Goal: Task Accomplishment & Management: Manage account settings

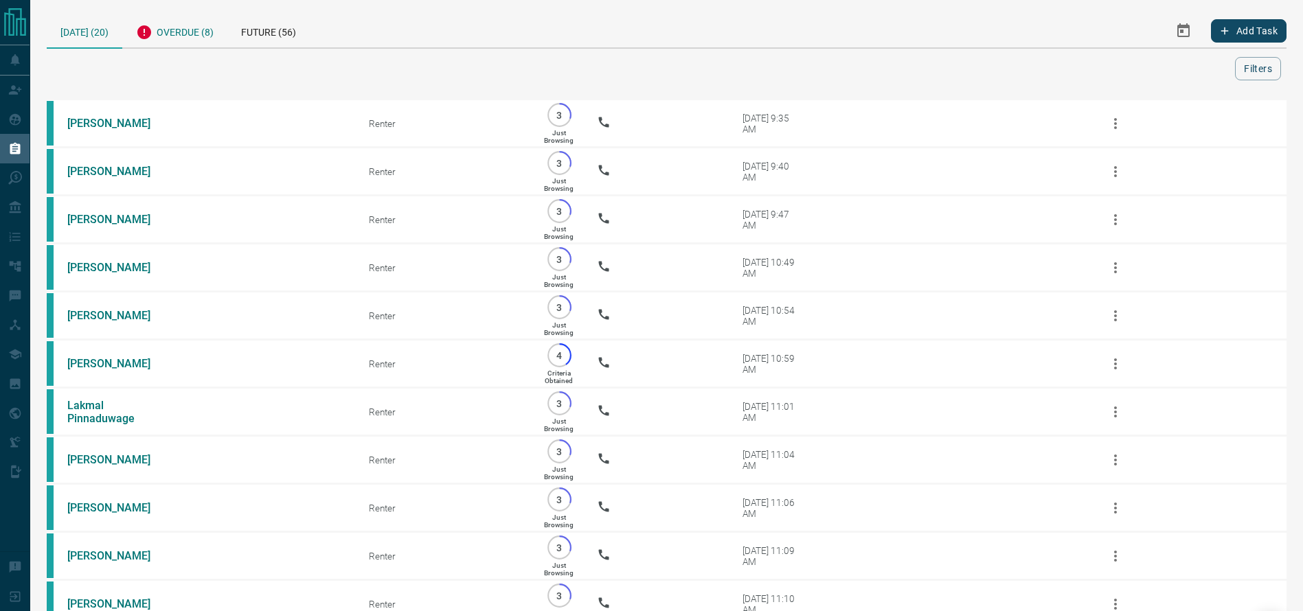
click at [159, 36] on div "Overdue (8)" at bounding box center [174, 31] width 105 height 34
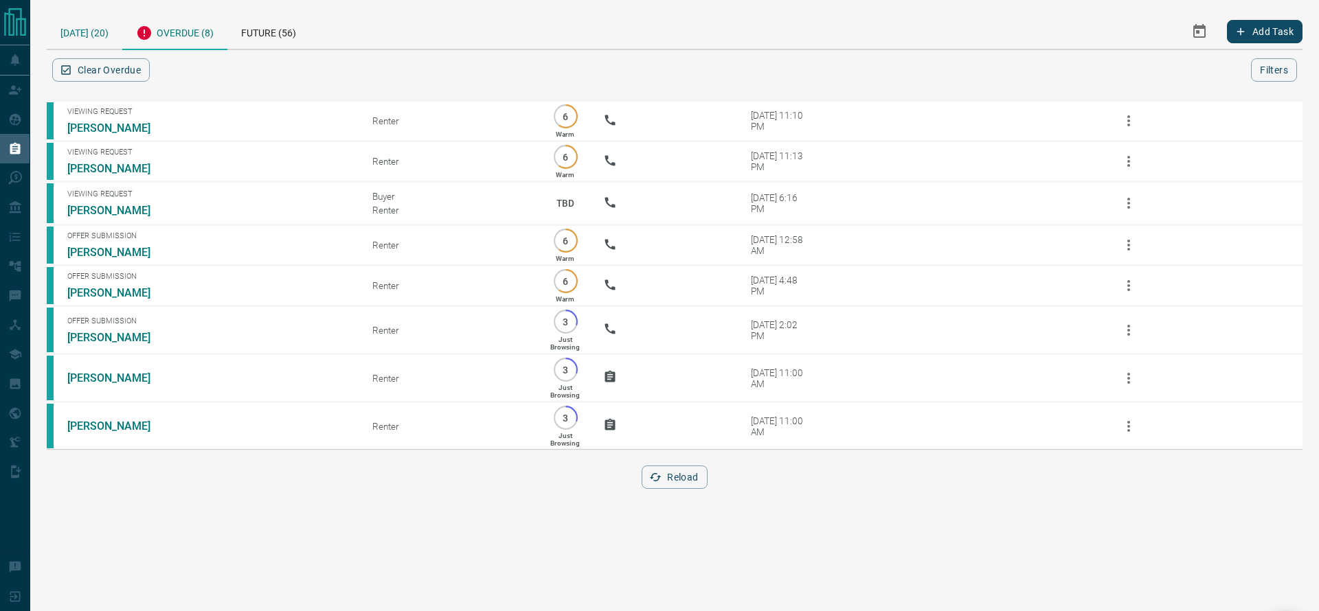
click at [93, 24] on div "[DATE] (20)" at bounding box center [85, 31] width 76 height 35
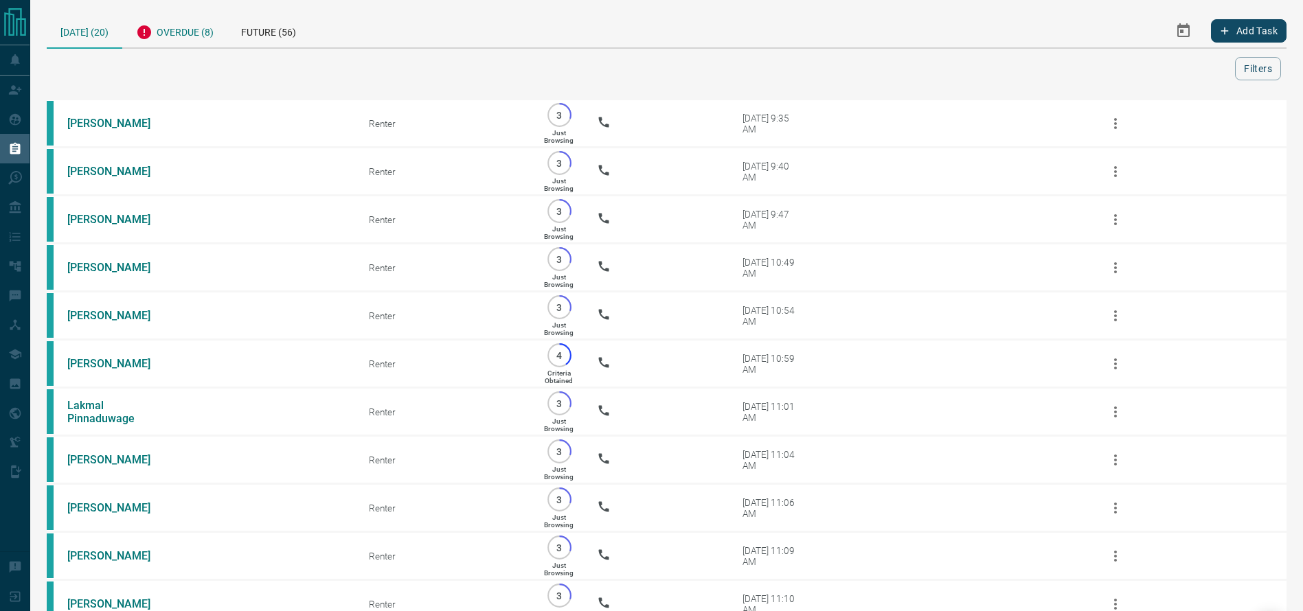
click at [188, 28] on div "Overdue (8)" at bounding box center [174, 31] width 105 height 34
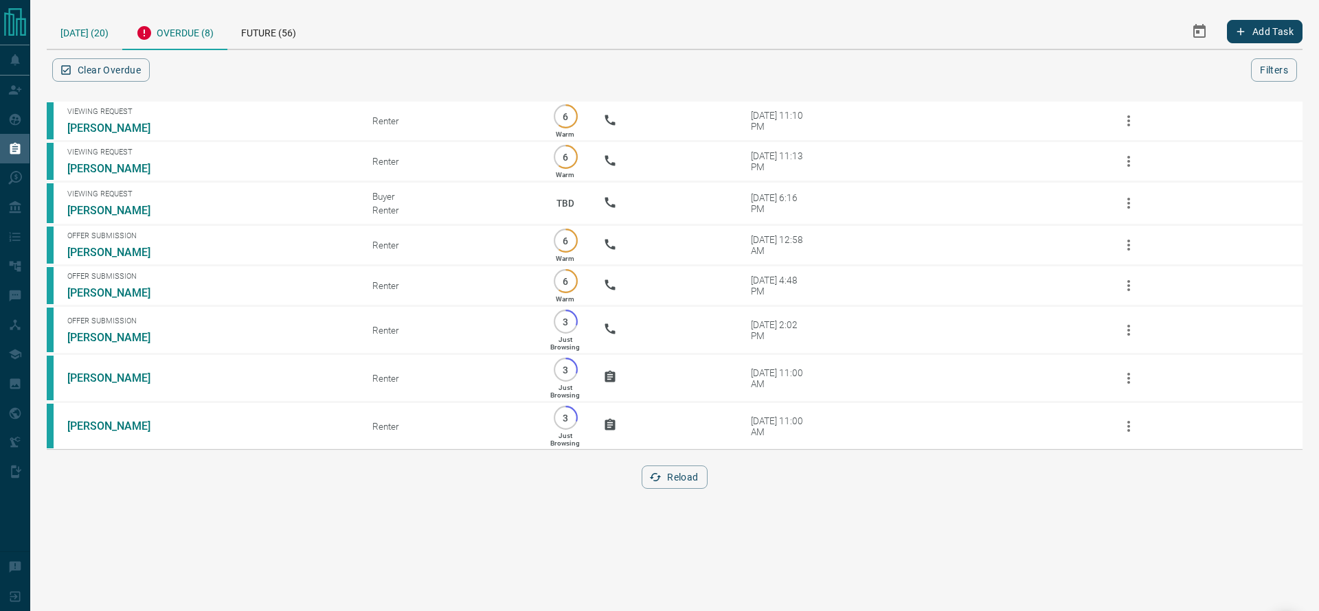
click at [95, 21] on div "[DATE] (20)" at bounding box center [85, 31] width 76 height 35
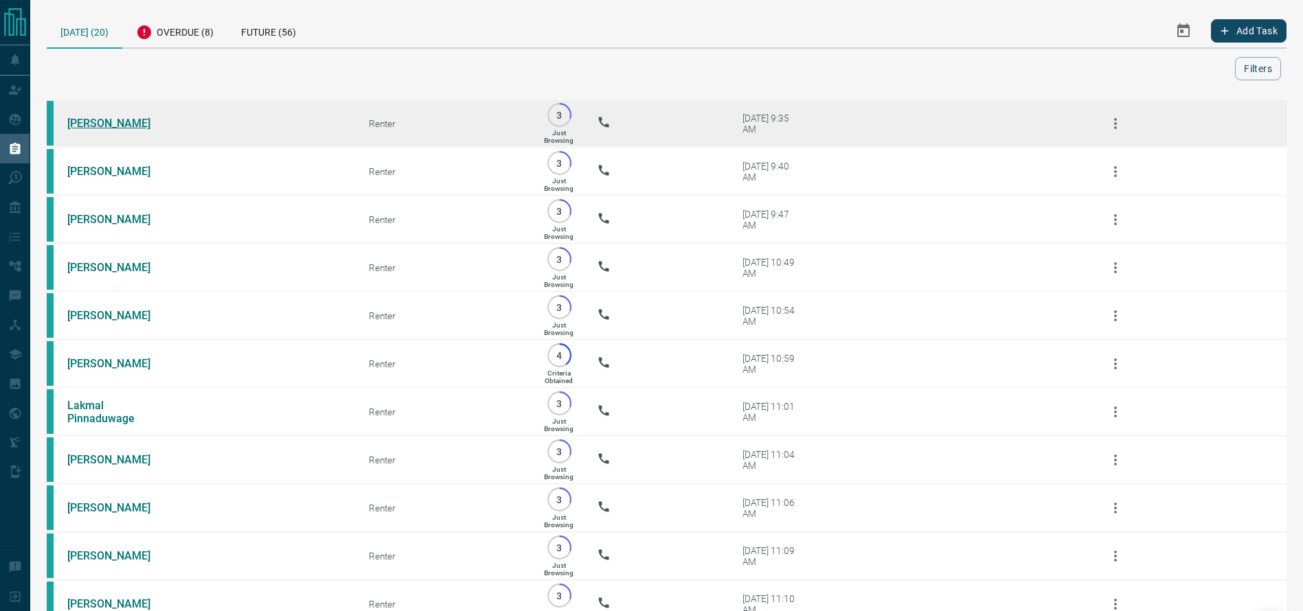
click at [126, 126] on link "[PERSON_NAME]" at bounding box center [118, 123] width 103 height 13
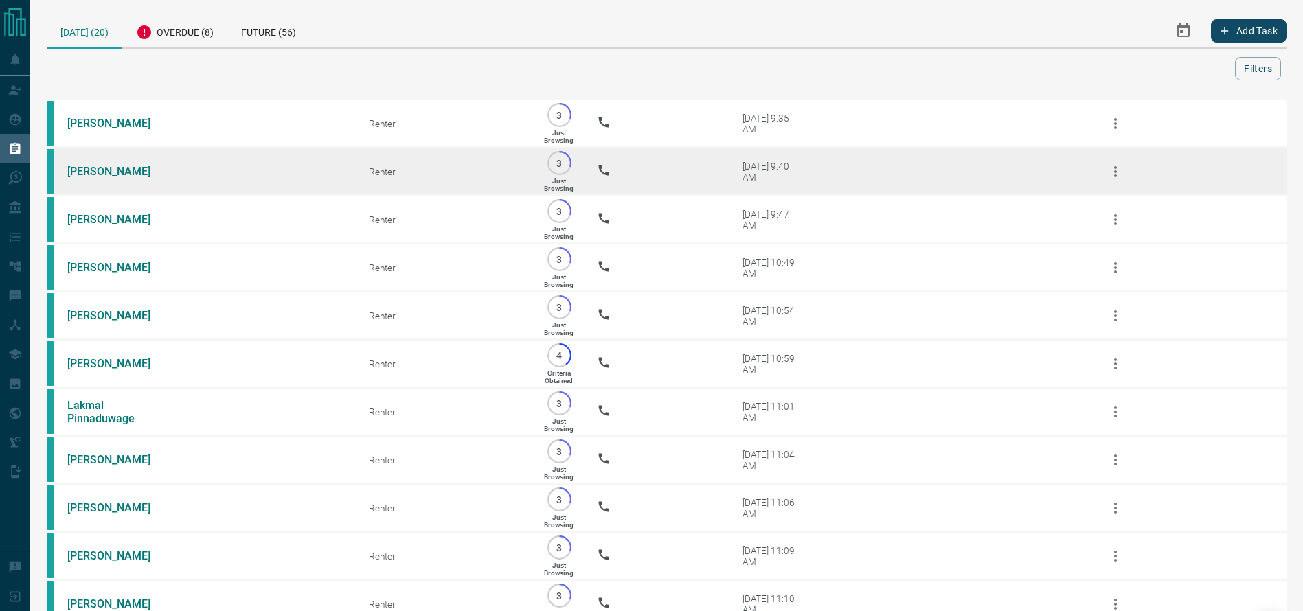
click at [101, 175] on link "[PERSON_NAME]" at bounding box center [118, 171] width 103 height 13
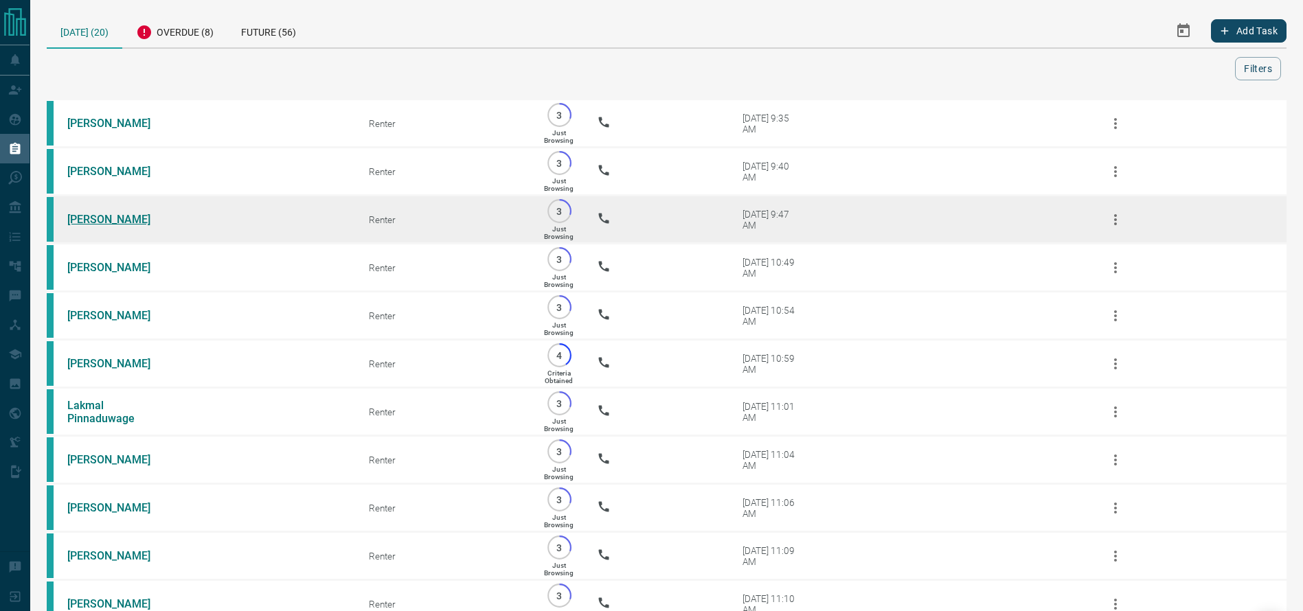
click at [133, 226] on link "[PERSON_NAME]" at bounding box center [118, 219] width 103 height 13
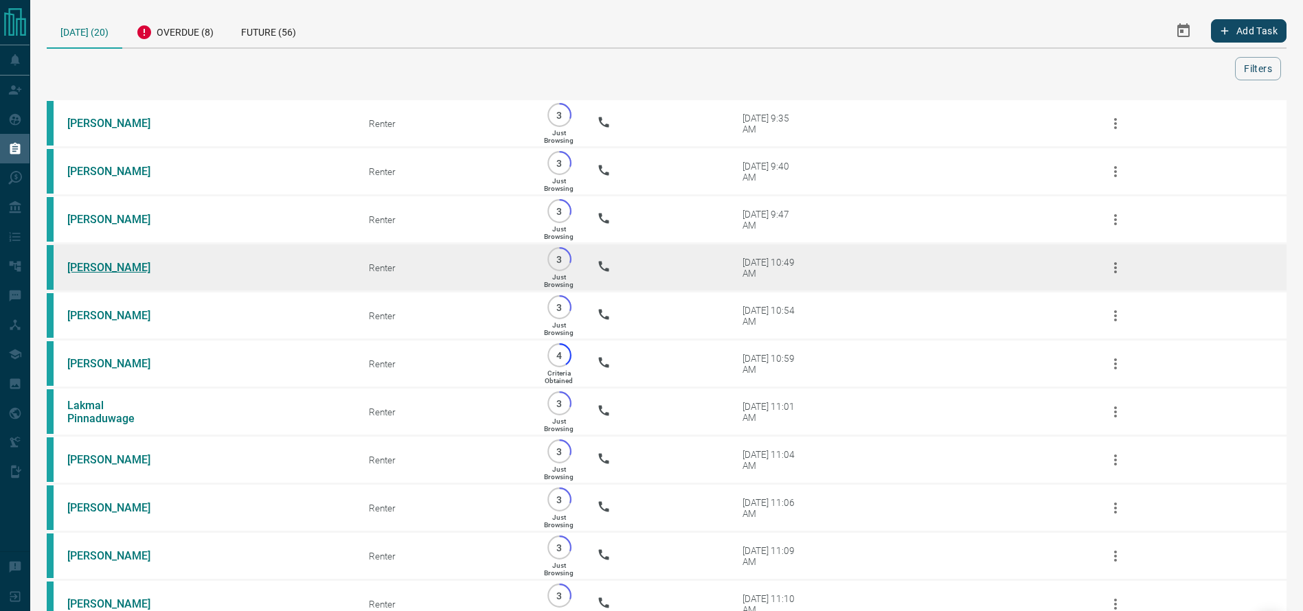
click at [111, 274] on link "[PERSON_NAME]" at bounding box center [118, 267] width 103 height 13
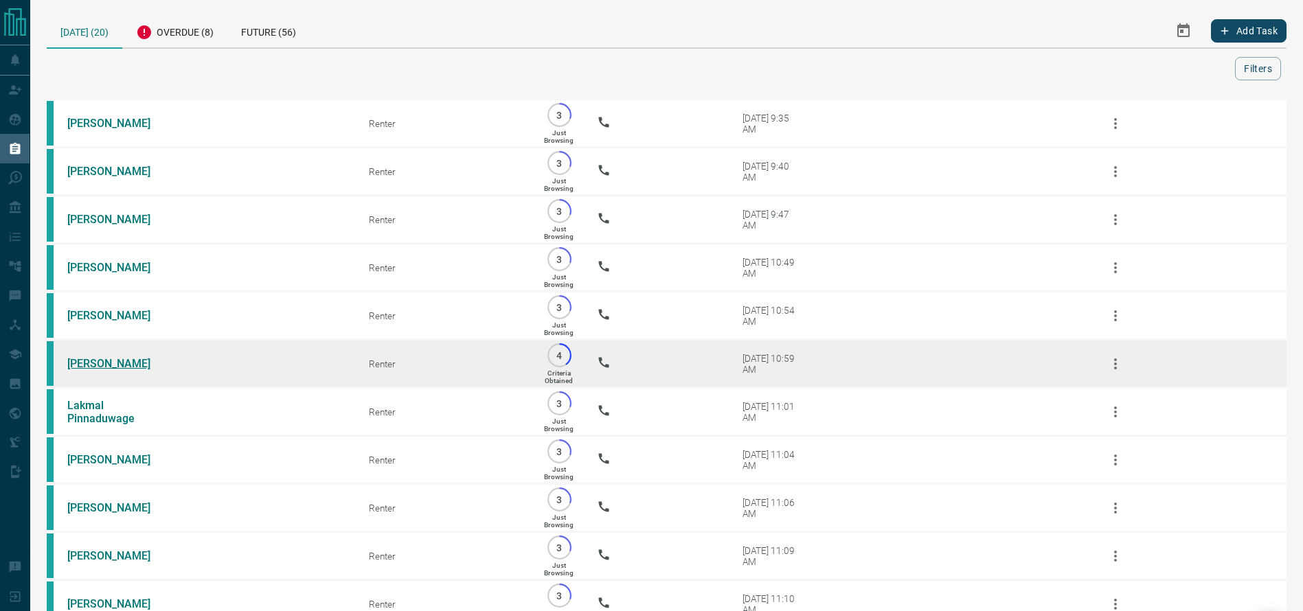
click at [94, 370] on link "[PERSON_NAME]" at bounding box center [118, 363] width 103 height 13
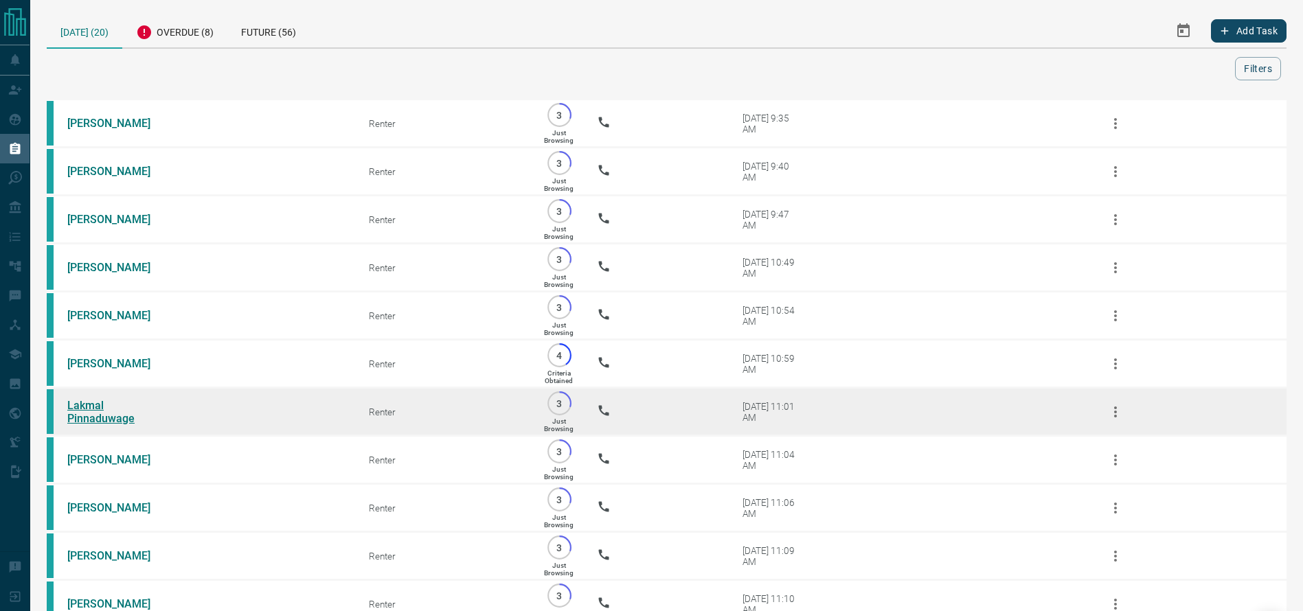
click at [83, 424] on link "Lakmal Pinnaduwage" at bounding box center [118, 412] width 103 height 26
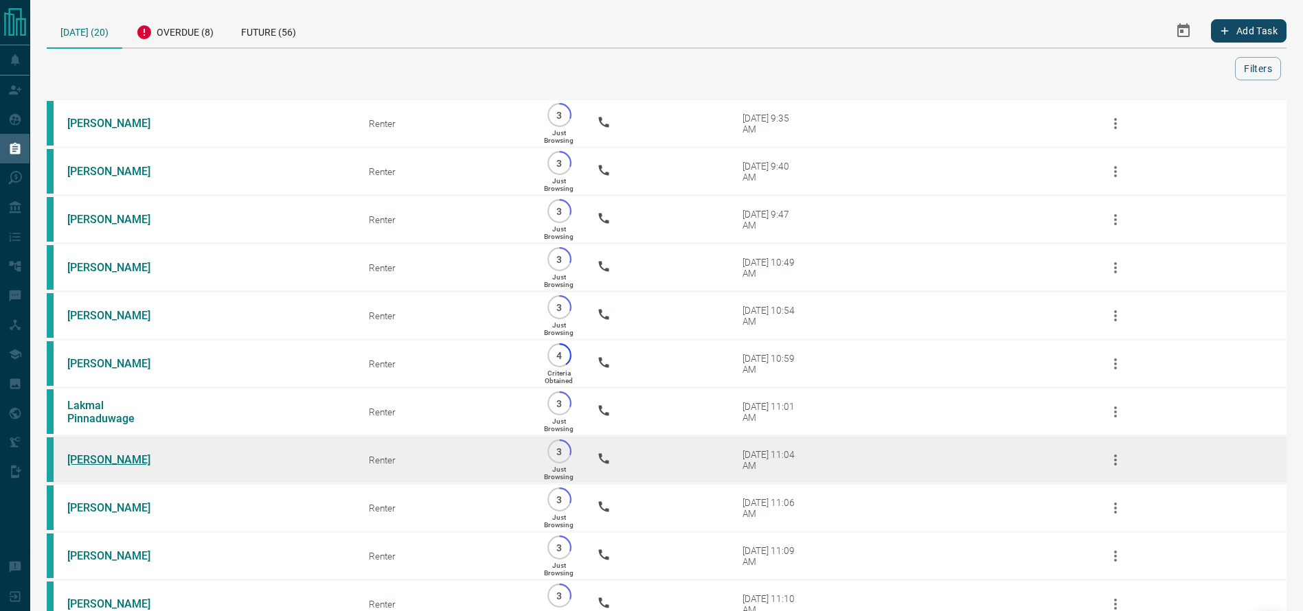
click at [103, 466] on link "[PERSON_NAME]" at bounding box center [118, 459] width 103 height 13
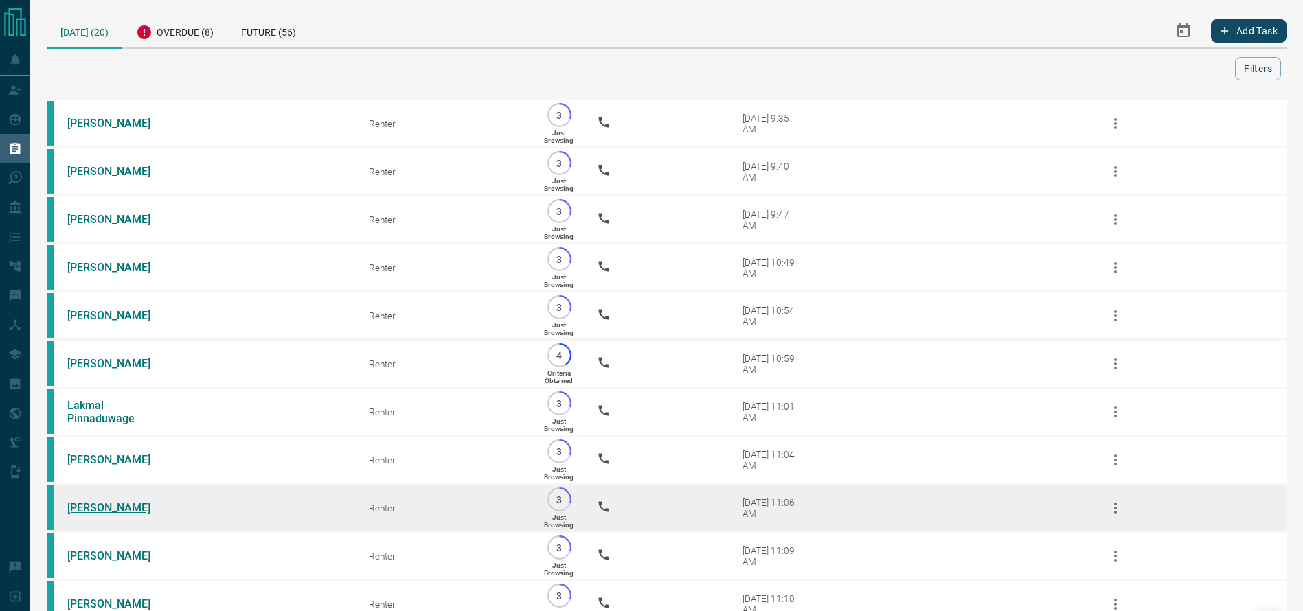
click at [96, 515] on link "[PERSON_NAME]" at bounding box center [118, 507] width 103 height 13
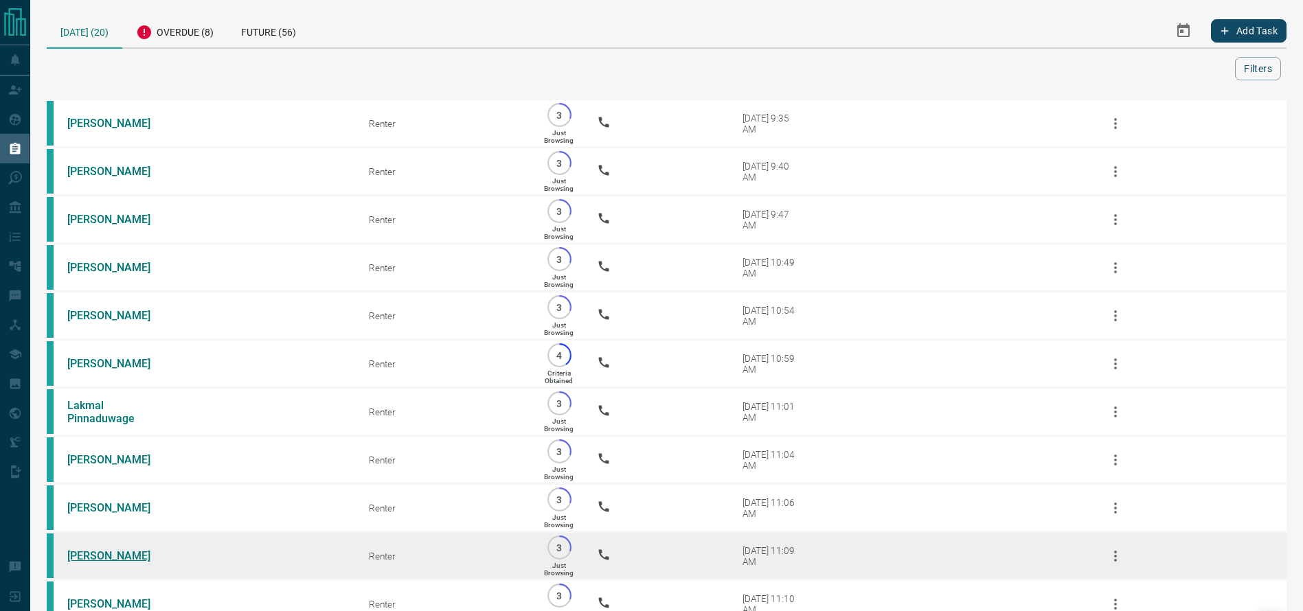
click at [88, 563] on link "[PERSON_NAME]" at bounding box center [118, 556] width 103 height 13
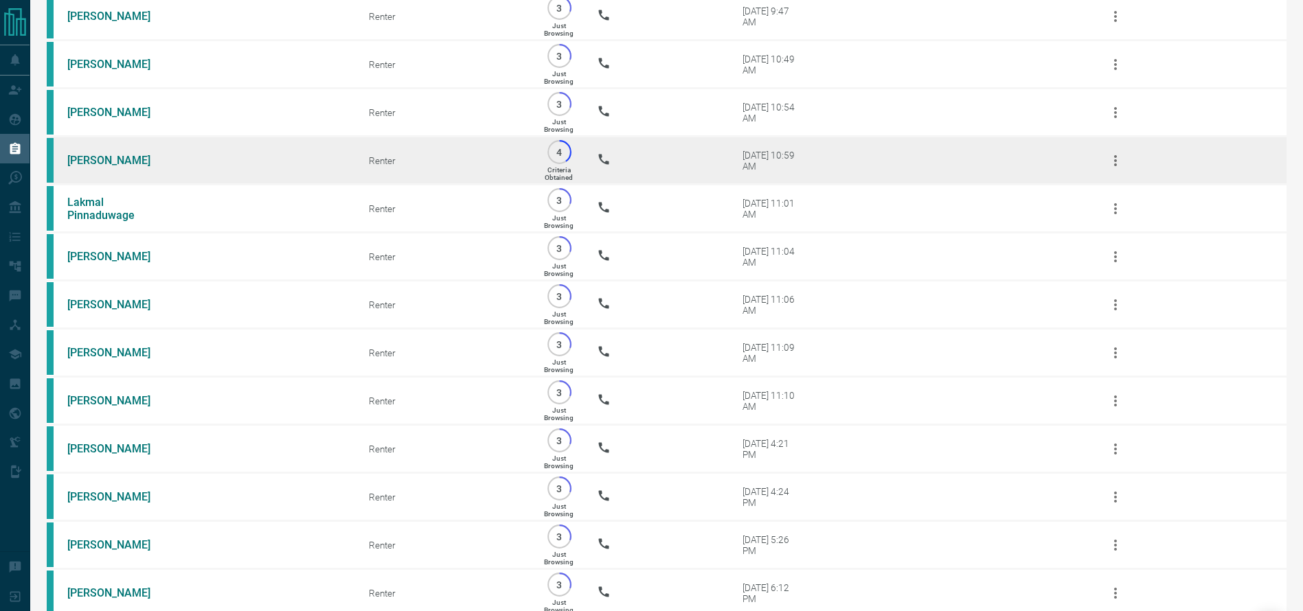
scroll to position [204, 0]
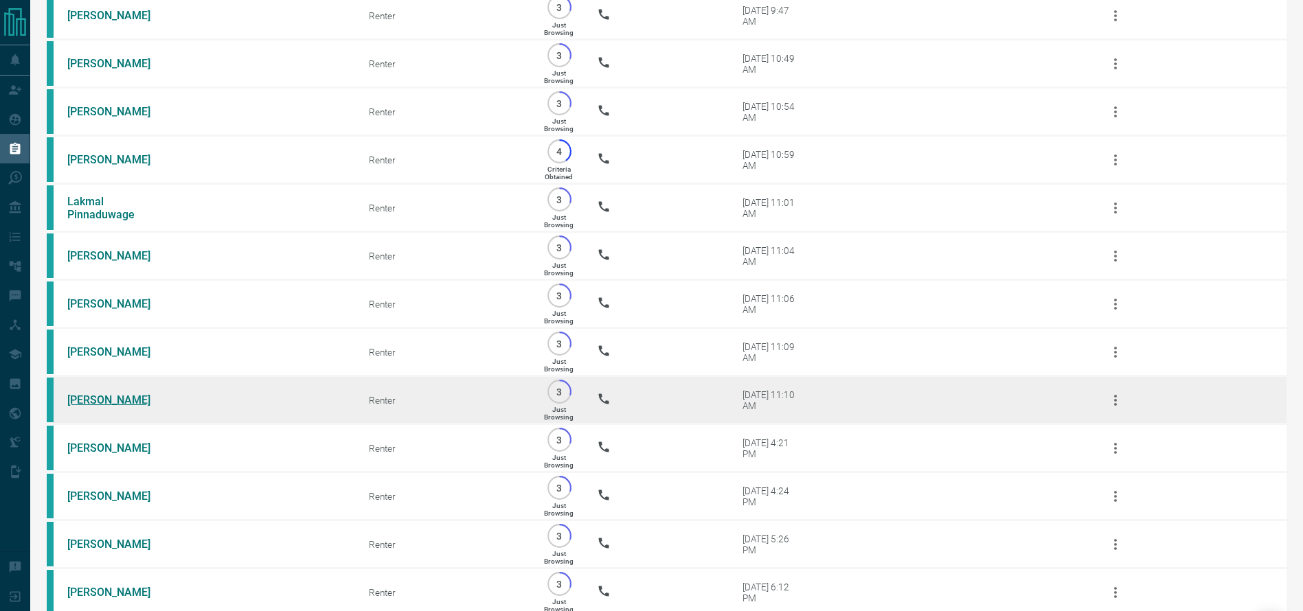
click at [96, 407] on link "[PERSON_NAME]" at bounding box center [118, 400] width 103 height 13
